Goal: Task Accomplishment & Management: Manage account settings

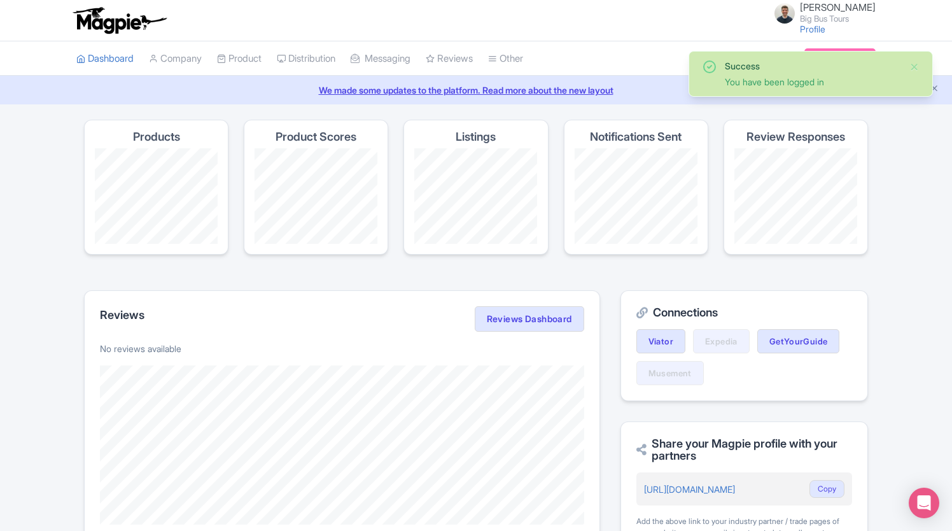
drag, startPoint x: 284, startPoint y: 46, endPoint x: 270, endPoint y: 45, distance: 14.1
click at [284, 46] on link "Distribution" at bounding box center [306, 58] width 59 height 35
click at [235, 60] on link "Product" at bounding box center [239, 58] width 45 height 35
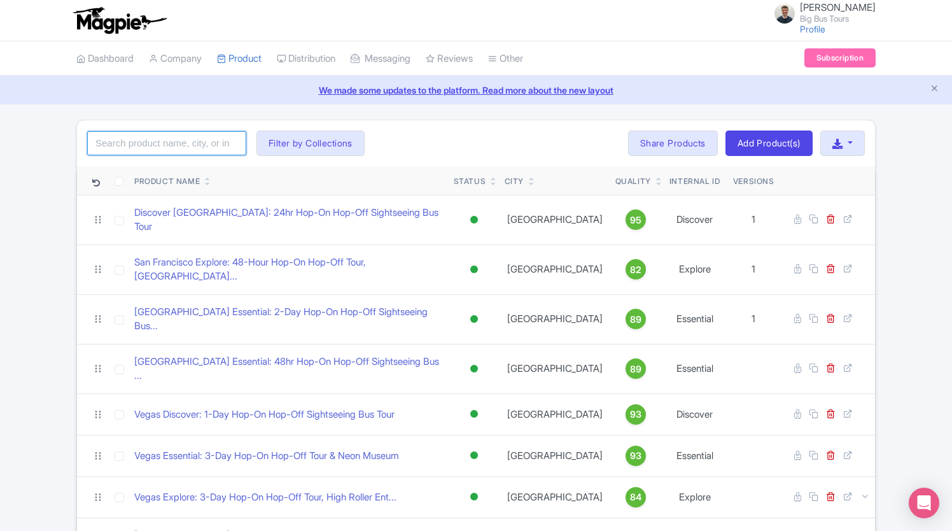
click at [183, 131] on input "search" at bounding box center [166, 143] width 159 height 24
type input "prague"
click button "Search" at bounding box center [0, 0] width 0 height 0
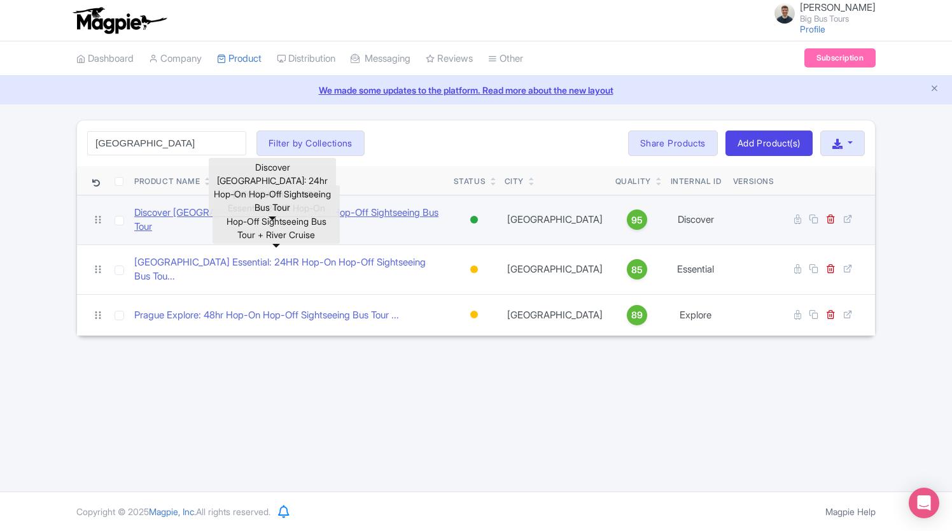
click at [186, 219] on link "Discover Prague: 24hr Hop-On Hop-Off Sightseeing Bus Tour" at bounding box center [288, 220] width 309 height 29
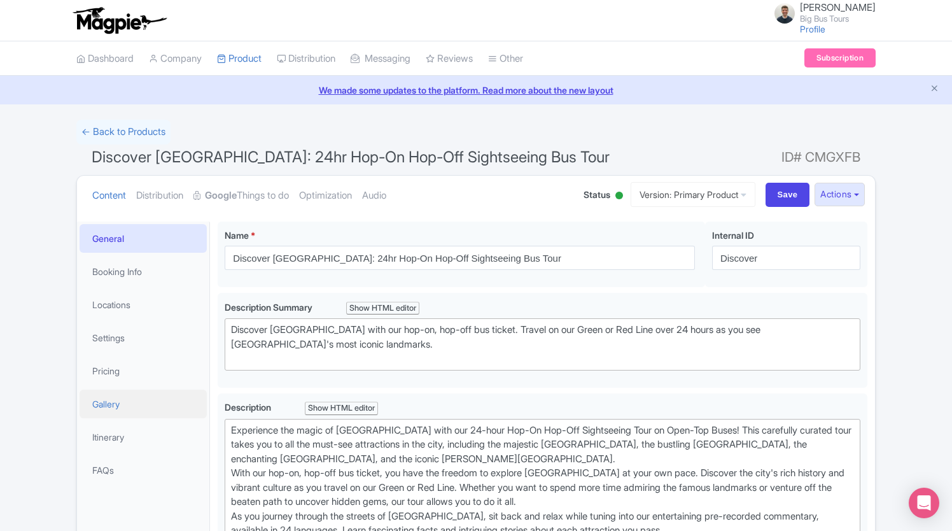
click at [146, 404] on link "Gallery" at bounding box center [143, 404] width 127 height 29
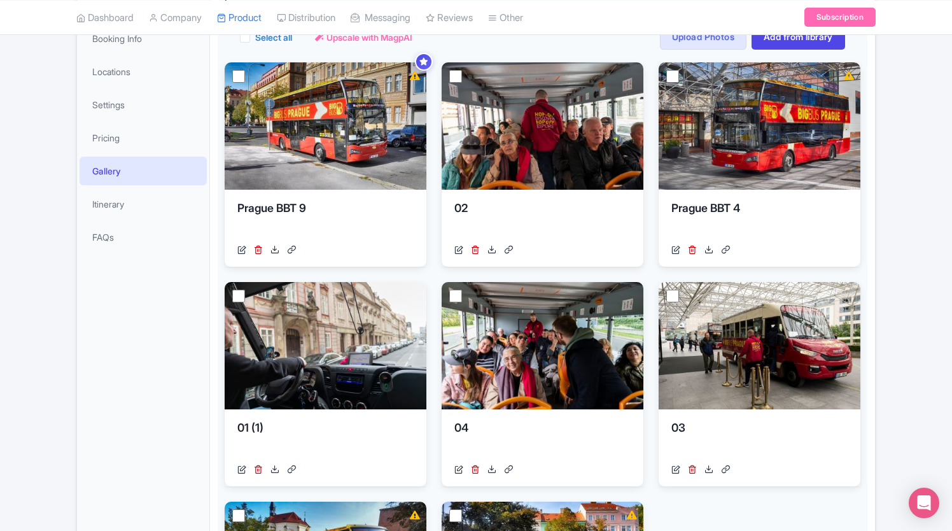
scroll to position [191, 0]
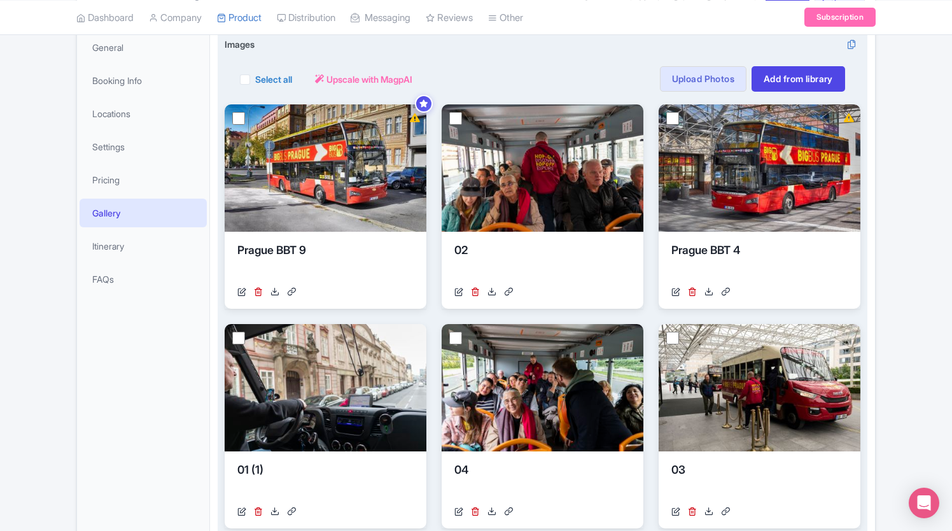
click at [275, 77] on label "Select all" at bounding box center [273, 79] width 37 height 13
click at [264, 77] on input "Select all" at bounding box center [259, 75] width 8 height 8
checkbox input "true"
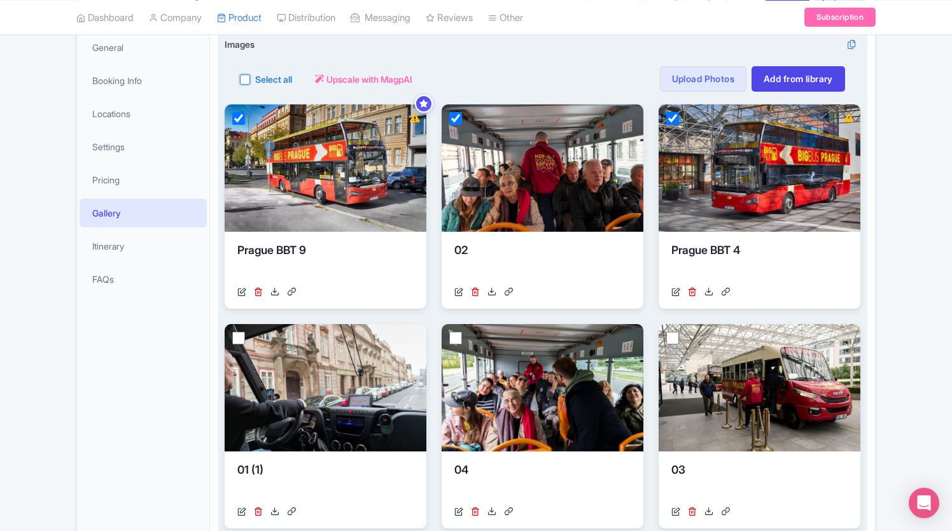
checkbox input "true"
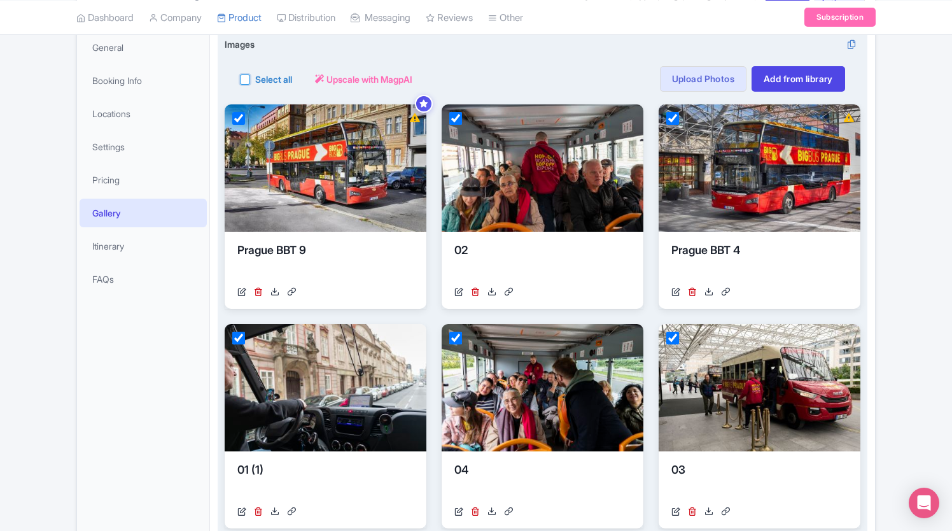
checkbox input "true"
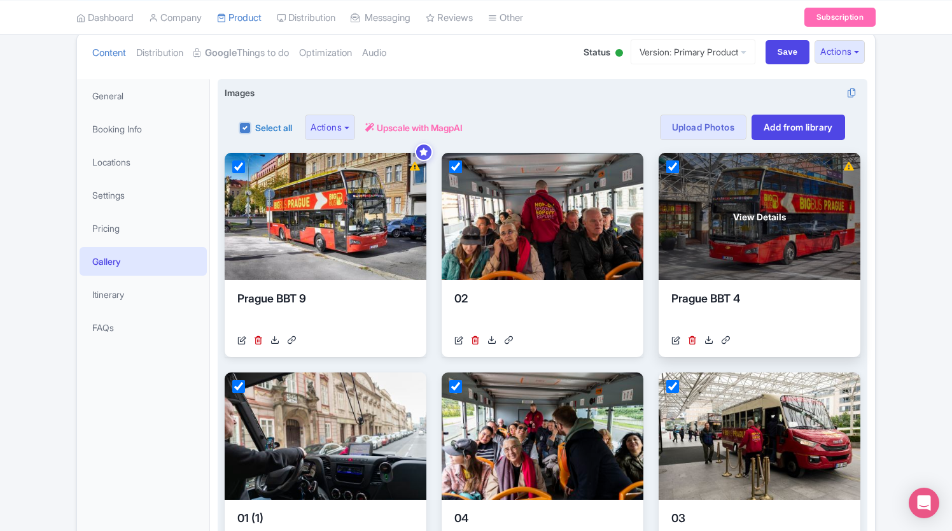
scroll to position [64, 0]
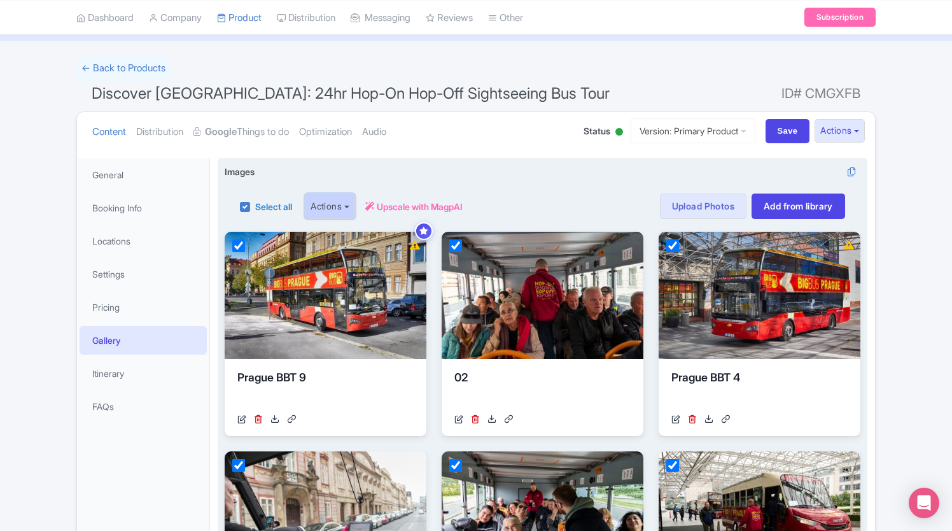
click at [348, 214] on button "Actions" at bounding box center [330, 206] width 50 height 25
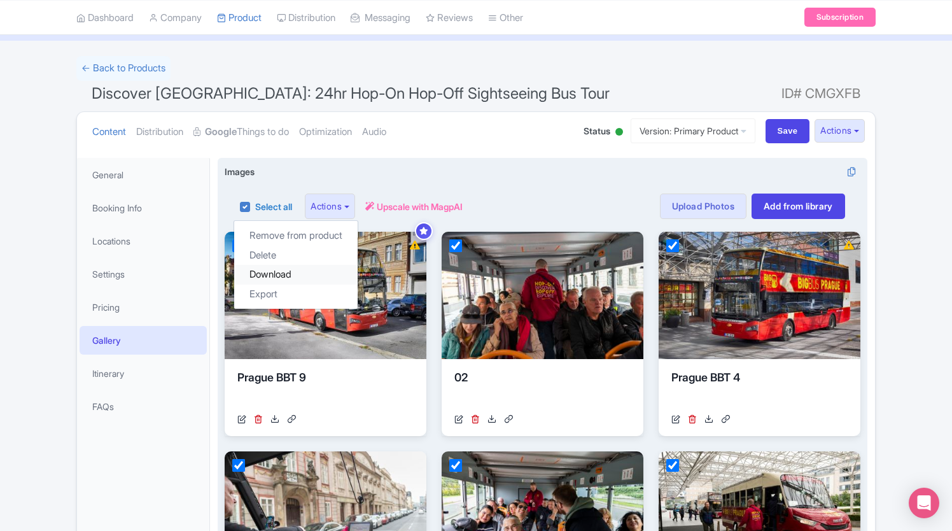
click at [301, 265] on link "Download" at bounding box center [296, 275] width 124 height 20
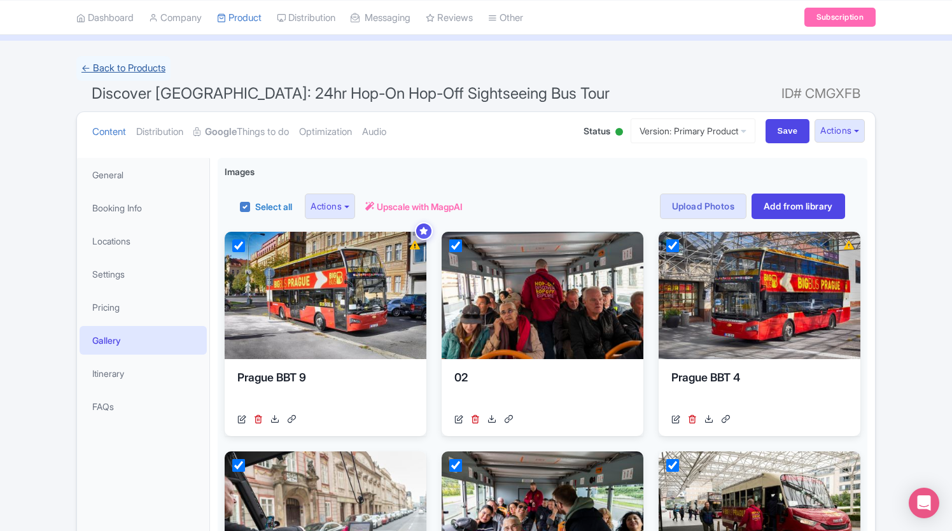
click at [124, 62] on link "← Back to Products" at bounding box center [123, 68] width 94 height 25
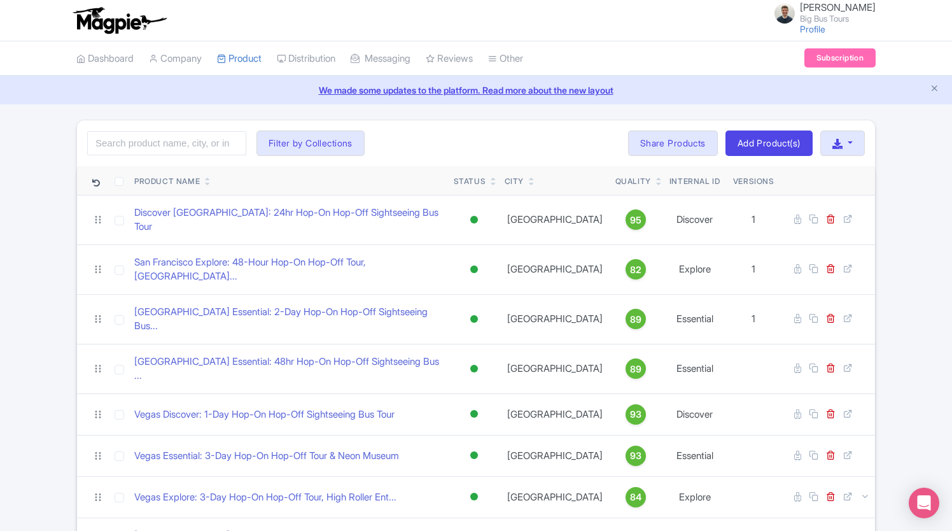
click at [192, 126] on div "Search Filter by Collections [PERSON_NAME] License [PERSON_NAME] Combos Core Pr…" at bounding box center [476, 143] width 798 height 46
click at [188, 145] on input "search" at bounding box center [166, 143] width 159 height 24
type input "[GEOGRAPHIC_DATA]"
click button "Search" at bounding box center [0, 0] width 0 height 0
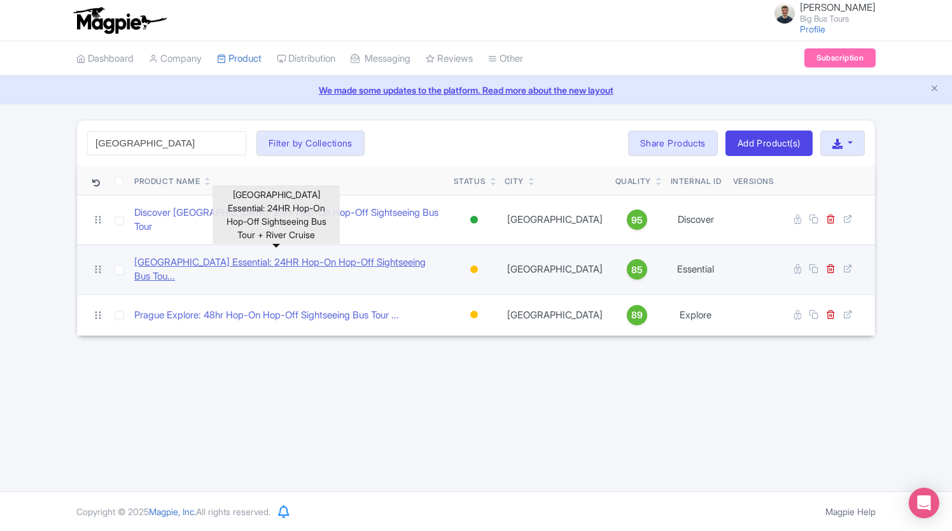
click at [267, 260] on link "[GEOGRAPHIC_DATA] Essential: 24HR Hop-On Hop-Off Sightseeing Bus Tou..." at bounding box center [288, 269] width 309 height 29
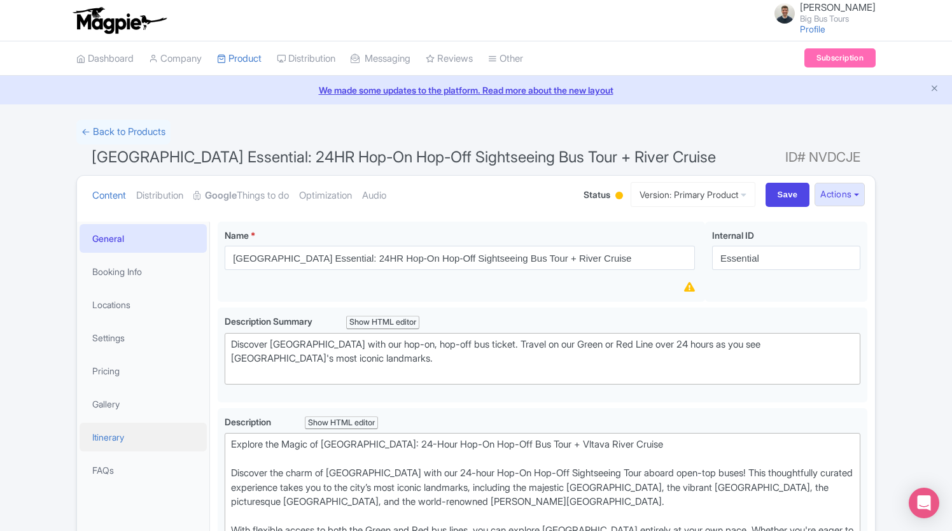
click at [146, 437] on link "Itinerary" at bounding box center [143, 437] width 127 height 29
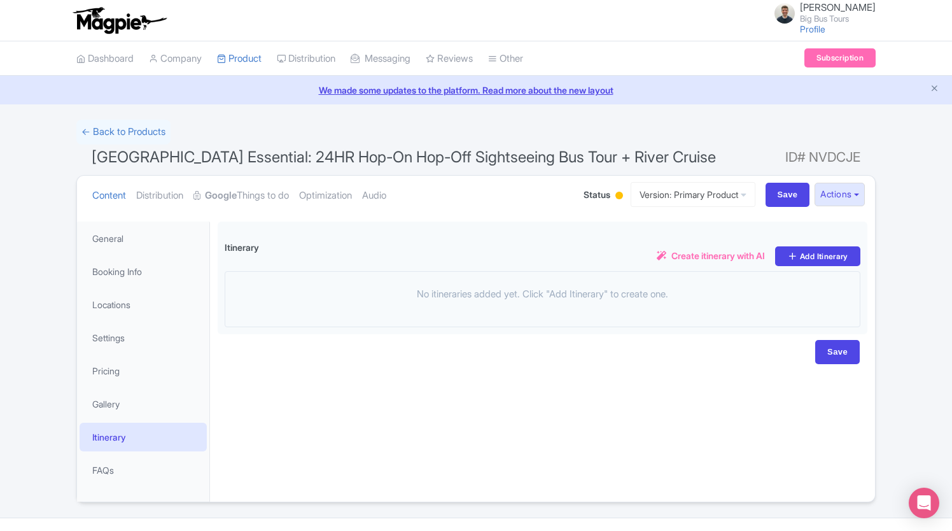
scroll to position [25, 0]
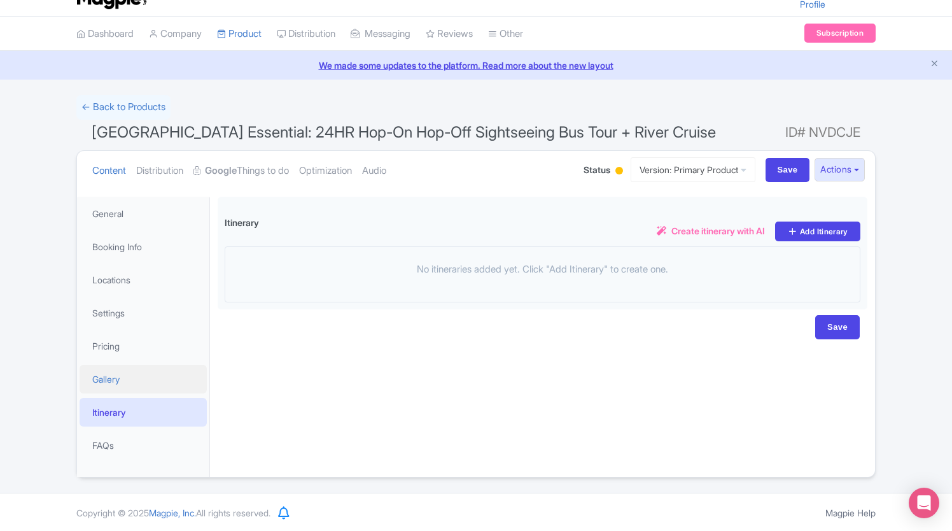
click at [136, 369] on link "Gallery" at bounding box center [143, 379] width 127 height 29
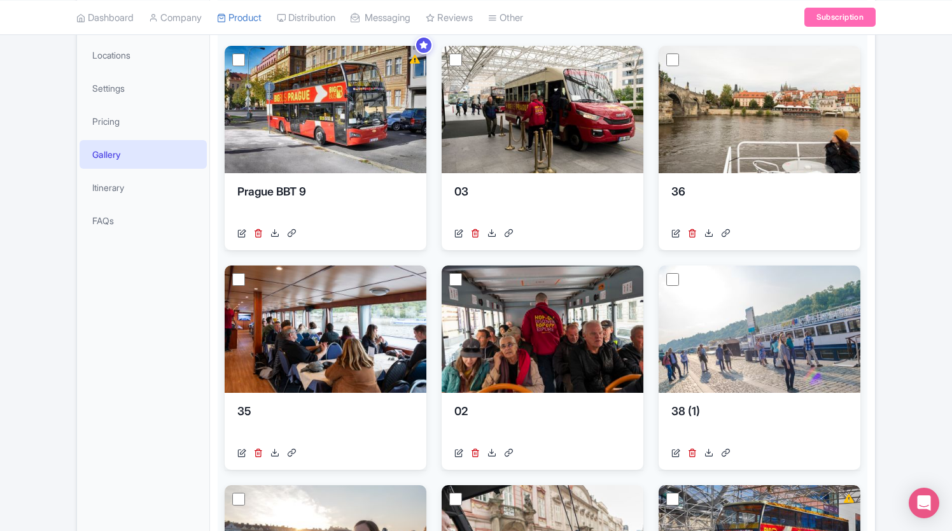
scroll to position [280, 0]
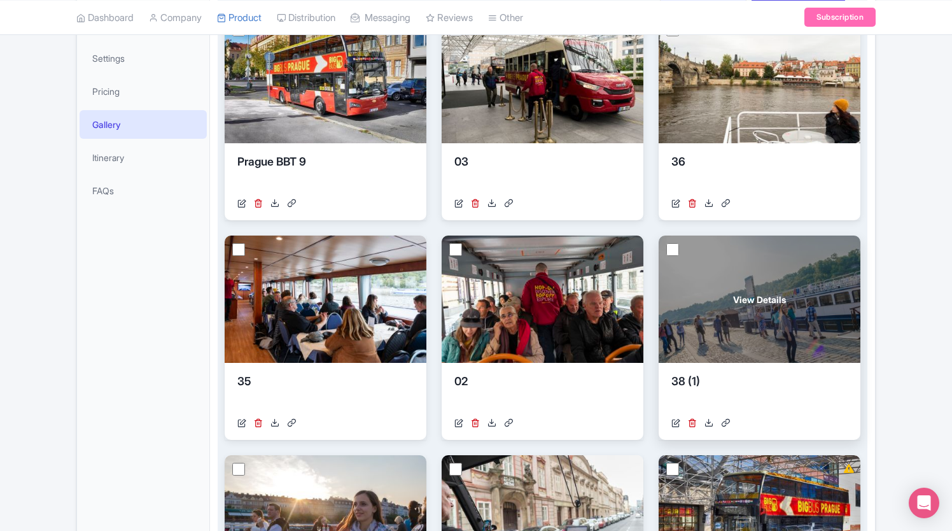
click at [676, 248] on input "checkbox" at bounding box center [673, 249] width 13 height 13
checkbox input "true"
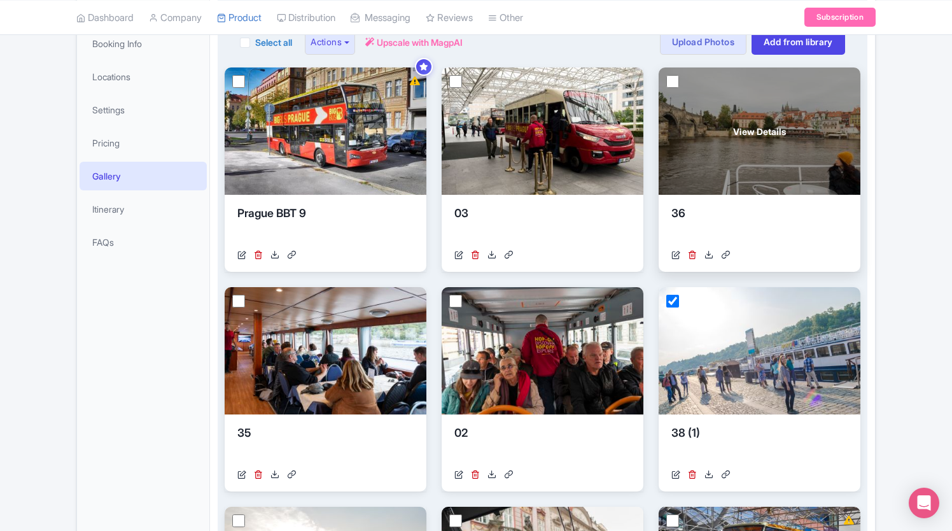
scroll to position [152, 0]
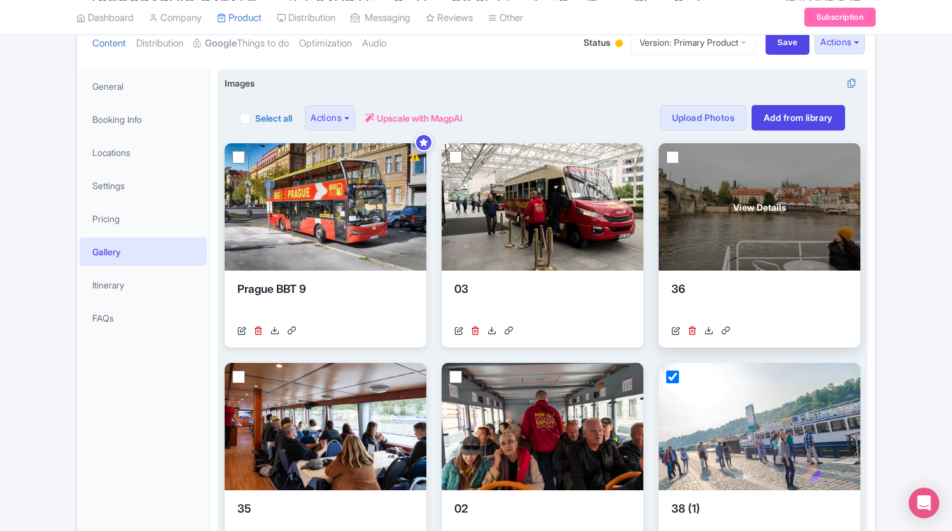
click at [675, 156] on input "checkbox" at bounding box center [673, 157] width 13 height 13
checkbox input "true"
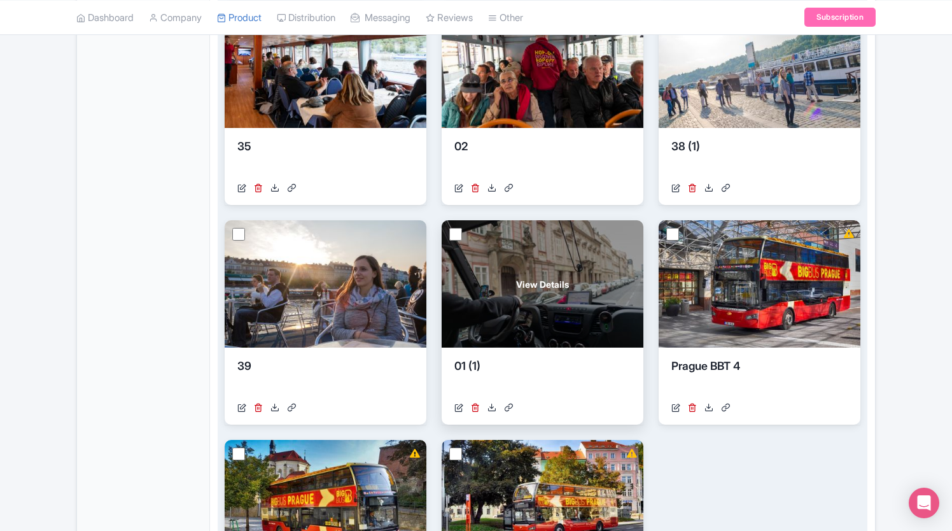
scroll to position [534, 0]
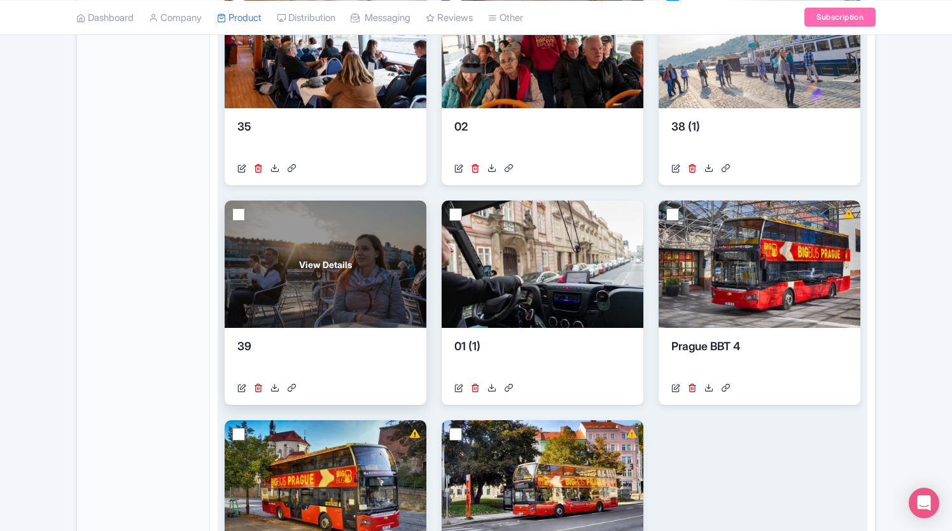
click at [233, 213] on input "checkbox" at bounding box center [238, 214] width 13 height 13
checkbox input "true"
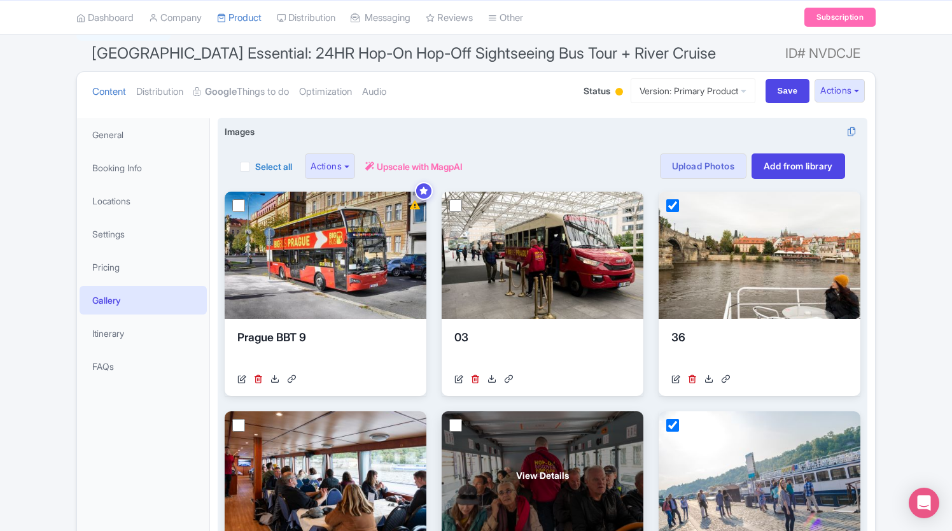
scroll to position [0, 0]
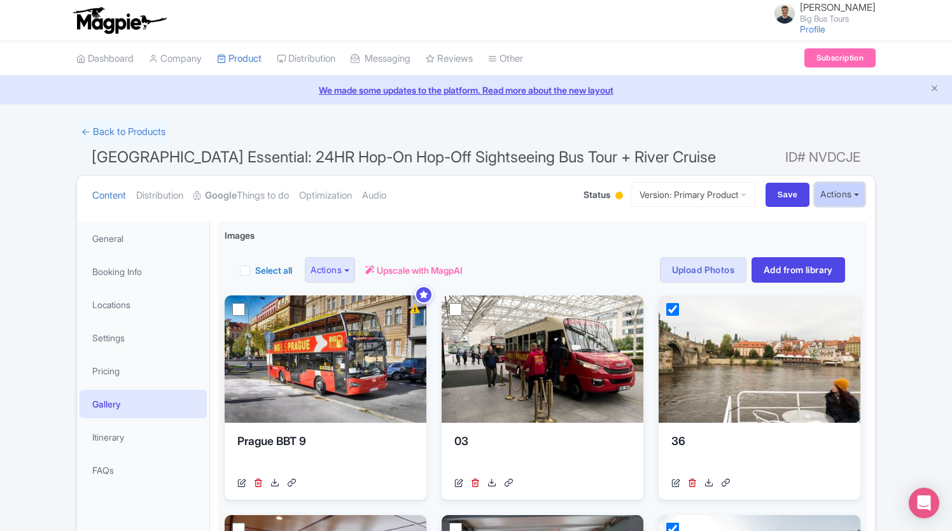
click at [849, 194] on button "Actions" at bounding box center [840, 195] width 50 height 24
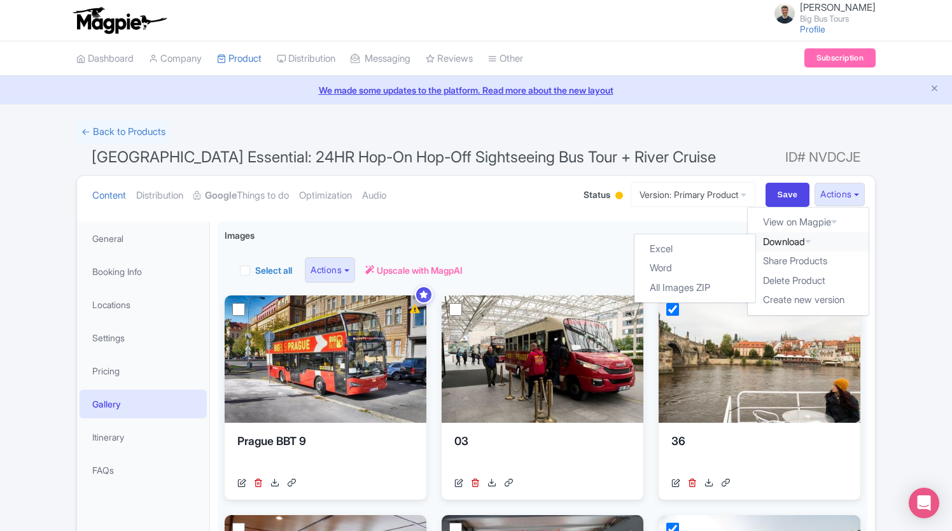
click at [786, 241] on link "Download" at bounding box center [808, 242] width 121 height 20
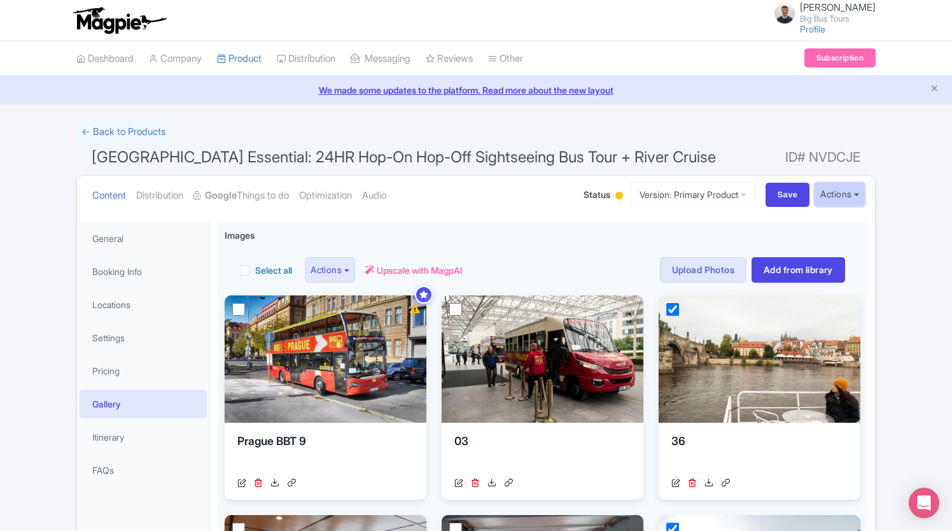
click at [851, 188] on button "Actions" at bounding box center [840, 195] width 50 height 24
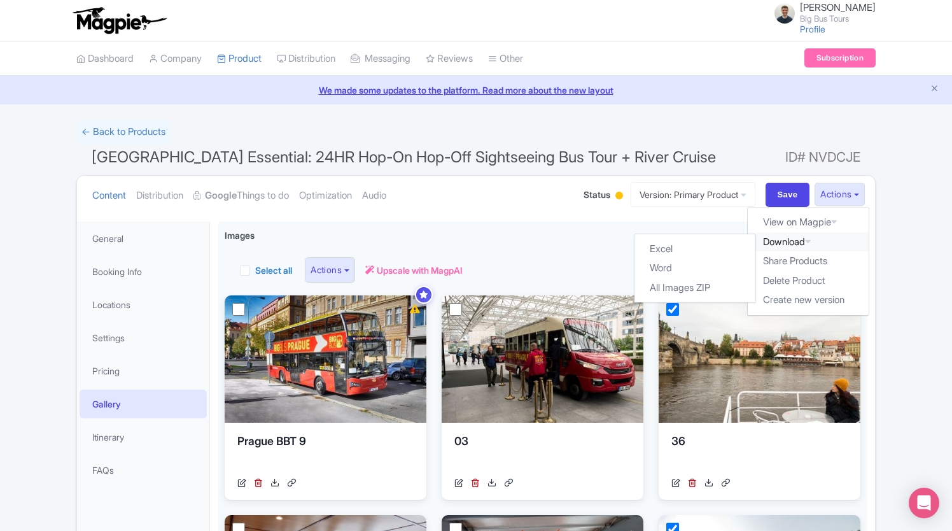
click at [795, 243] on link "Download" at bounding box center [808, 242] width 121 height 20
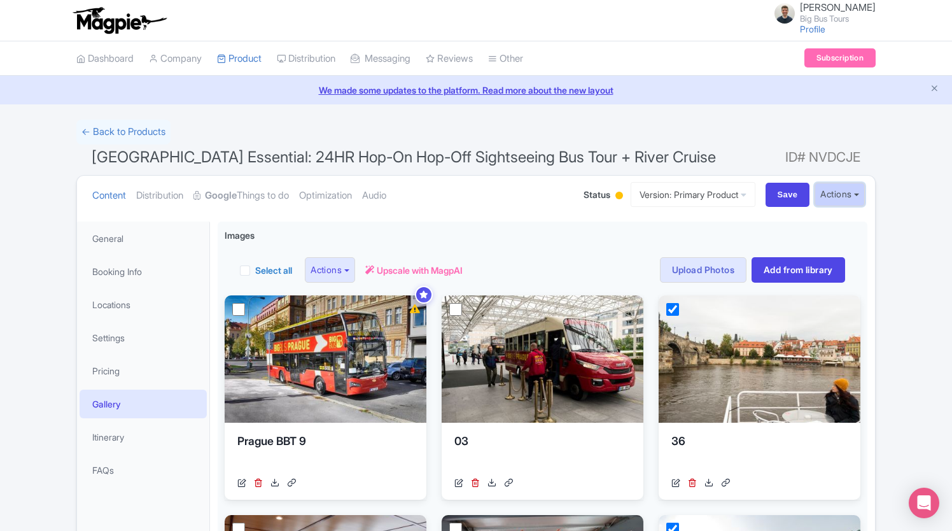
click at [858, 199] on button "Actions" at bounding box center [840, 195] width 50 height 24
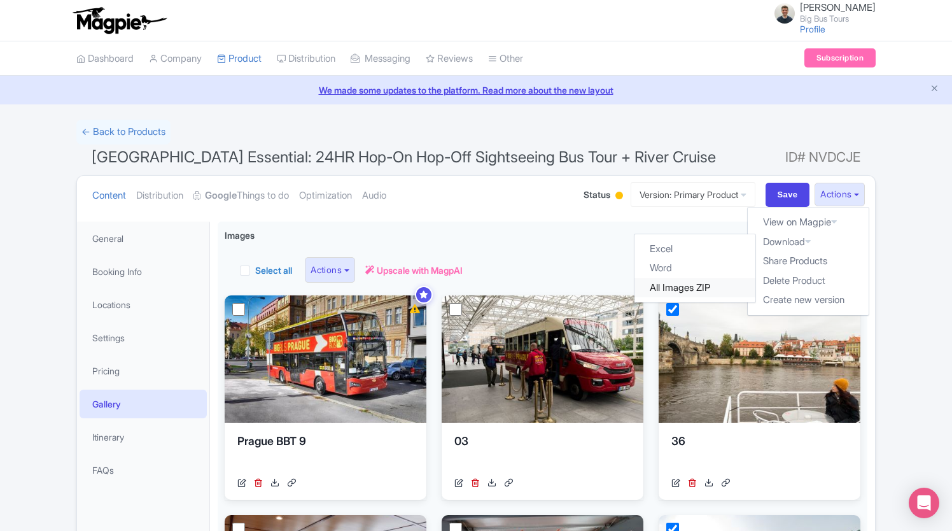
click at [718, 282] on link "All Images ZIP" at bounding box center [695, 288] width 121 height 20
